Goal: Transaction & Acquisition: Book appointment/travel/reservation

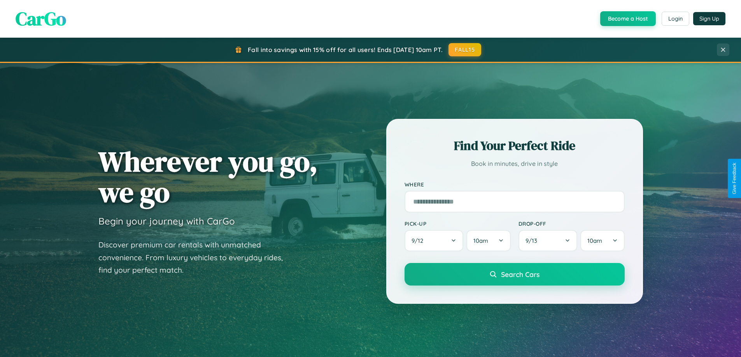
scroll to position [1497, 0]
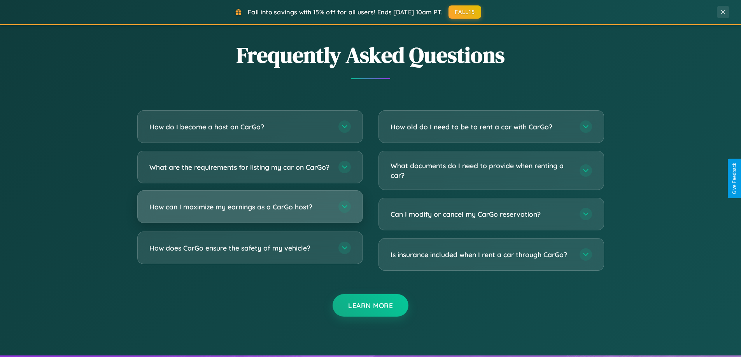
click at [250, 212] on h3 "How can I maximize my earnings as a CarGo host?" at bounding box center [239, 207] width 181 height 10
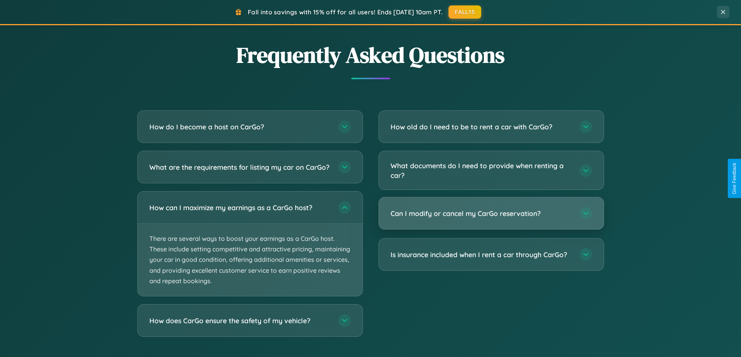
click at [491, 214] on h3 "Can I modify or cancel my CarGo reservation?" at bounding box center [480, 214] width 181 height 10
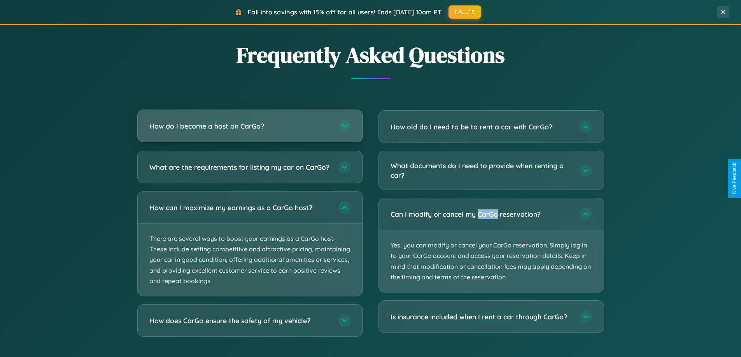
click at [250, 126] on h3 "How do I become a host on CarGo?" at bounding box center [239, 126] width 181 height 10
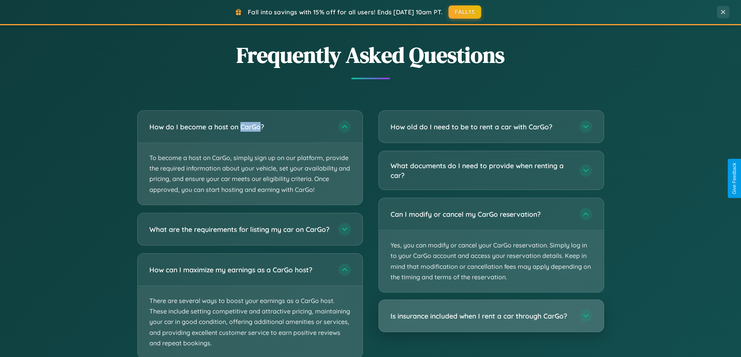
click at [491, 316] on h3 "Is insurance included when I rent a car through CarGo?" at bounding box center [480, 317] width 181 height 10
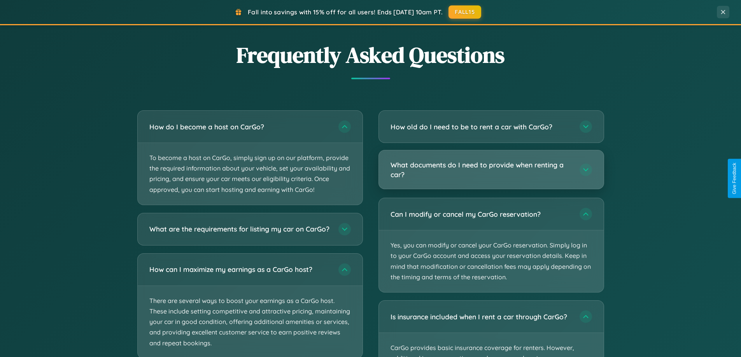
click at [491, 170] on h3 "What documents do I need to provide when renting a car?" at bounding box center [480, 169] width 181 height 19
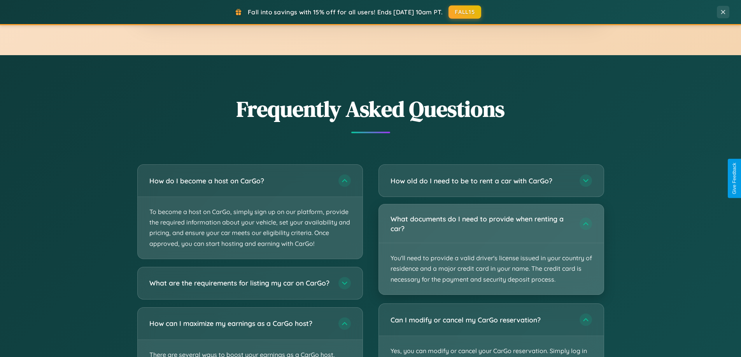
scroll to position [535, 0]
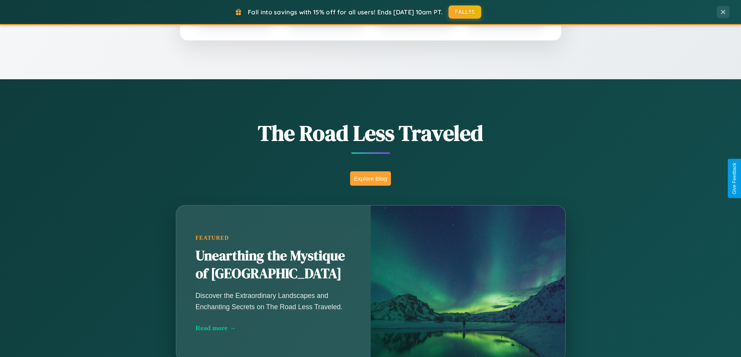
click at [370, 179] on button "Explore Blog" at bounding box center [370, 179] width 41 height 14
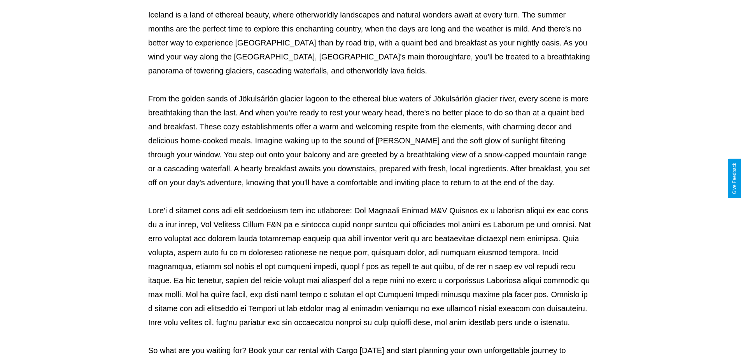
scroll to position [252, 0]
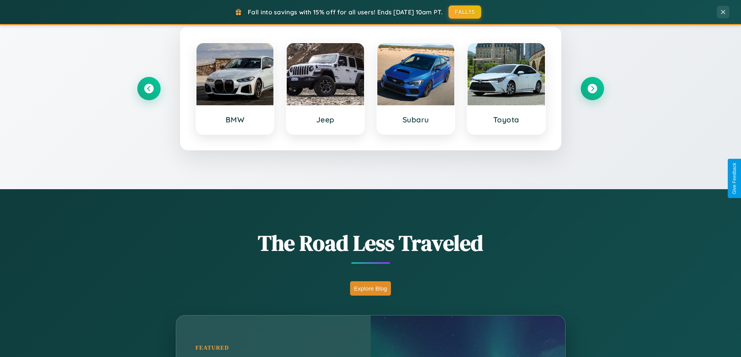
scroll to position [335, 0]
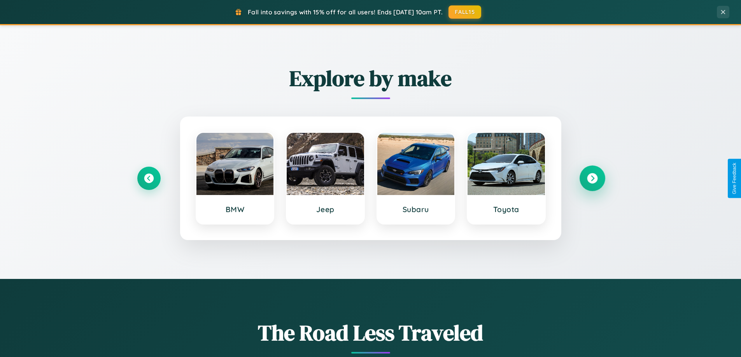
click at [592, 179] on icon at bounding box center [592, 178] width 11 height 11
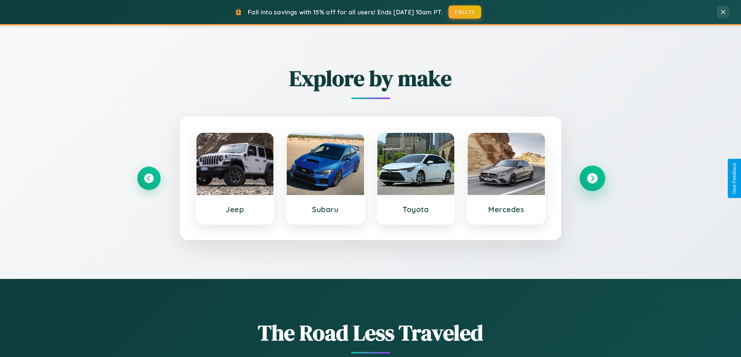
click at [592, 179] on icon at bounding box center [592, 178] width 11 height 11
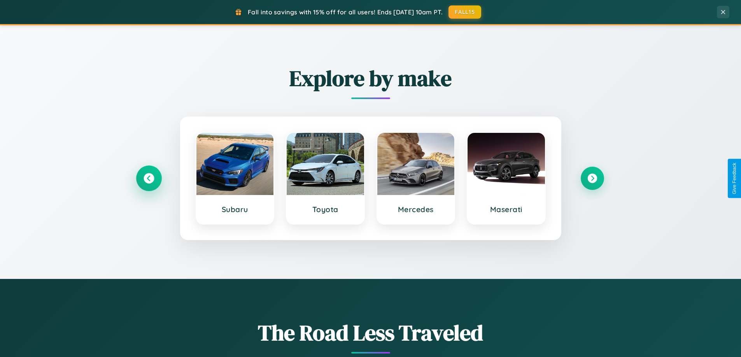
click at [149, 179] on icon at bounding box center [149, 178] width 11 height 11
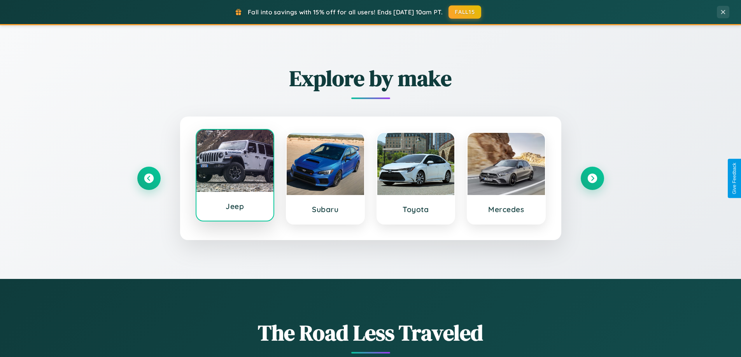
click at [235, 175] on div at bounding box center [234, 161] width 77 height 62
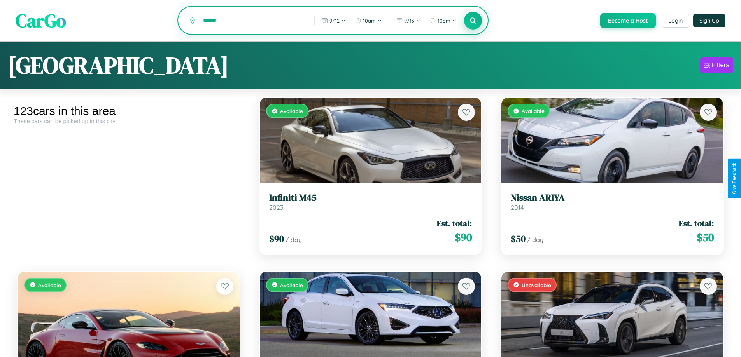
type input "******"
click at [473, 21] on icon at bounding box center [472, 20] width 7 height 7
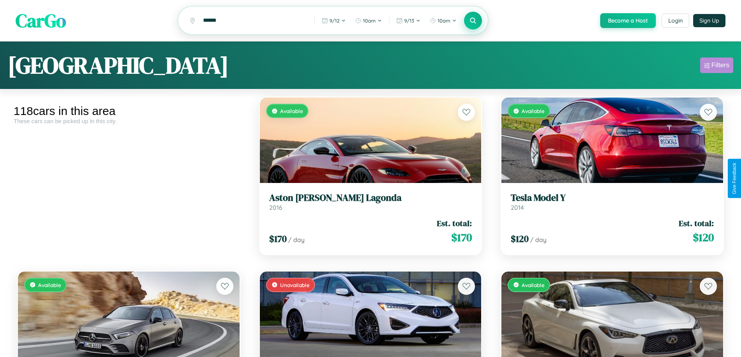
click at [716, 67] on div "Filters" at bounding box center [720, 65] width 18 height 8
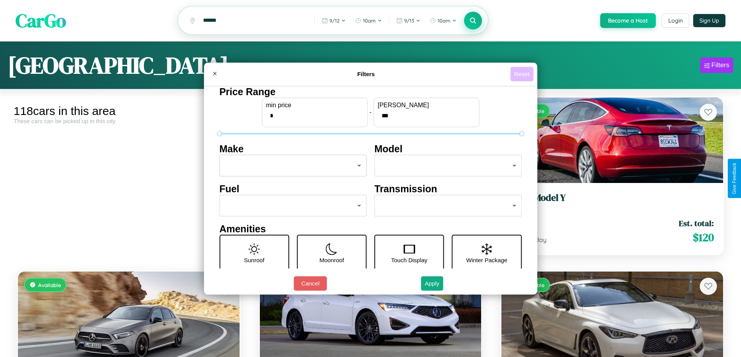
click at [523, 74] on button "Reset" at bounding box center [521, 74] width 23 height 14
